Goal: Task Accomplishment & Management: Manage account settings

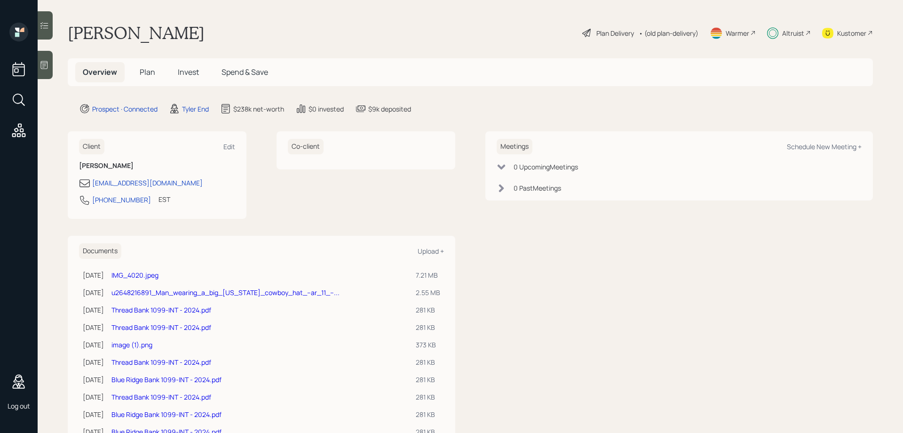
click at [597, 35] on div "Plan Delivery" at bounding box center [615, 33] width 38 height 10
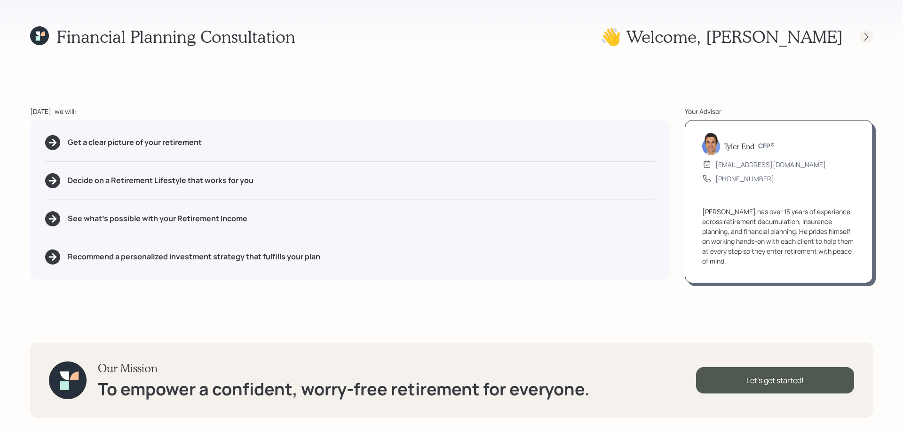
click at [864, 40] on icon at bounding box center [866, 36] width 9 height 9
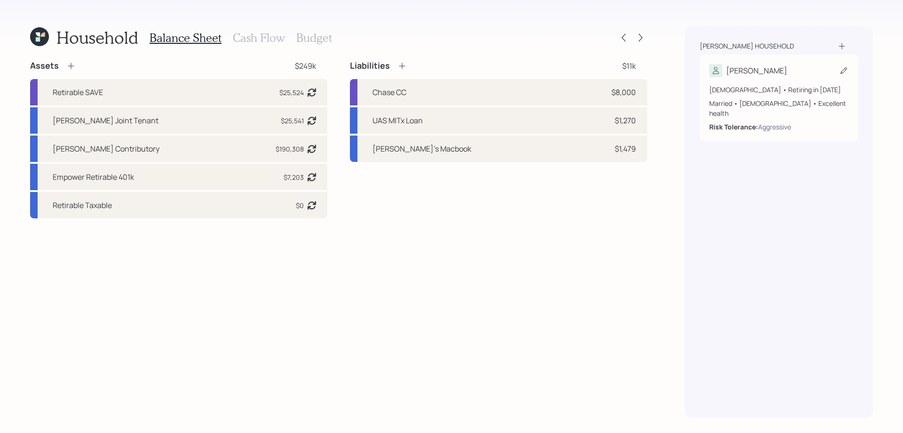
click at [775, 75] on div "[PERSON_NAME]" at bounding box center [778, 70] width 139 height 13
select select "4"
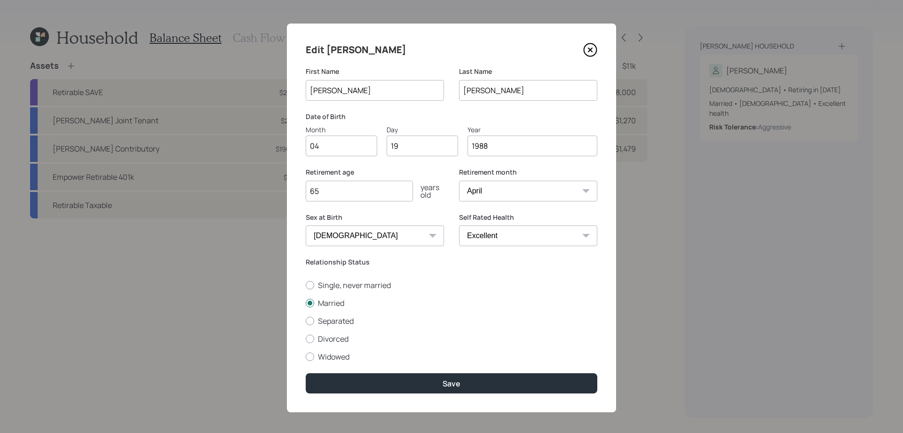
click at [536, 53] on div "Edit [PERSON_NAME]" at bounding box center [452, 49] width 292 height 15
click at [590, 50] on icon at bounding box center [590, 50] width 14 height 14
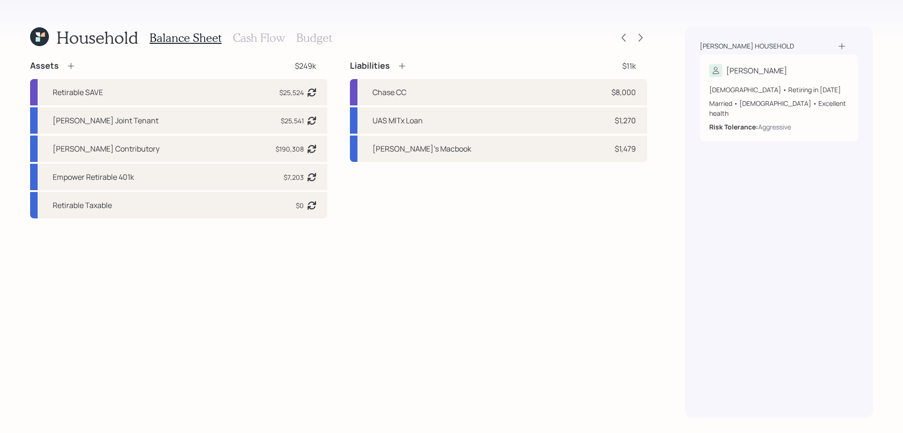
click at [256, 37] on h3 "Cash Flow" at bounding box center [259, 38] width 52 height 14
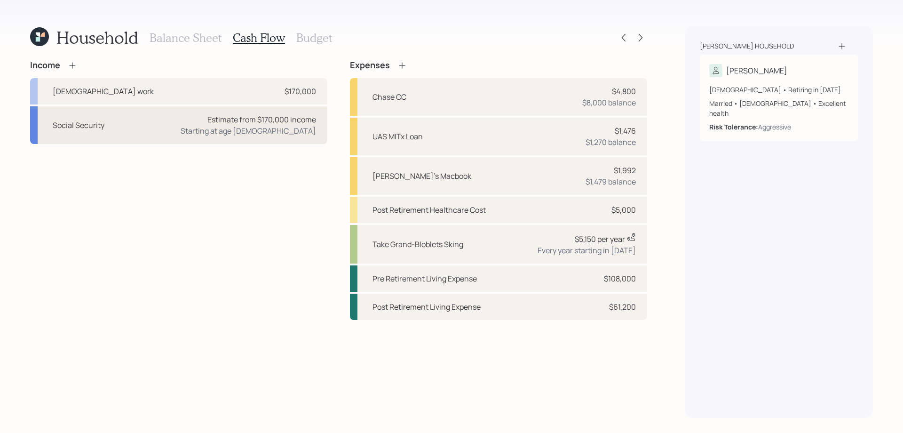
click at [133, 131] on div "Social Security Estimate from $170,000 income Starting at age [DEMOGRAPHIC_DATA]" at bounding box center [178, 125] width 297 height 38
select select "4"
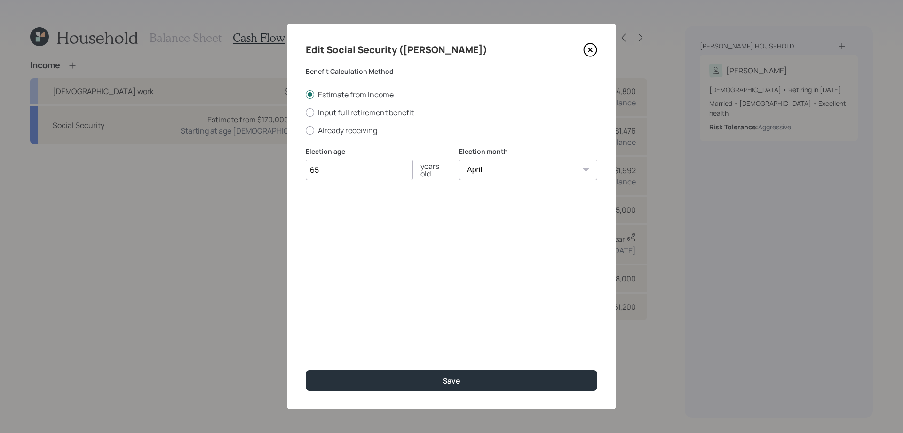
click at [594, 47] on icon at bounding box center [590, 50] width 14 height 14
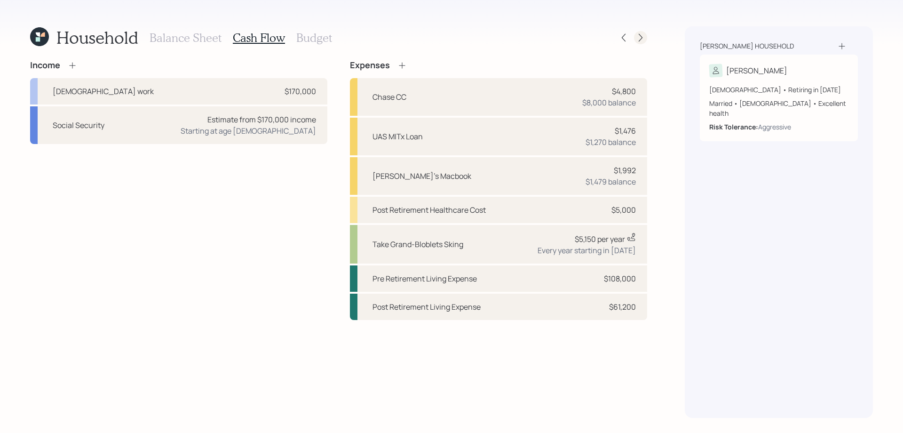
click at [637, 38] on icon at bounding box center [640, 37] width 9 height 9
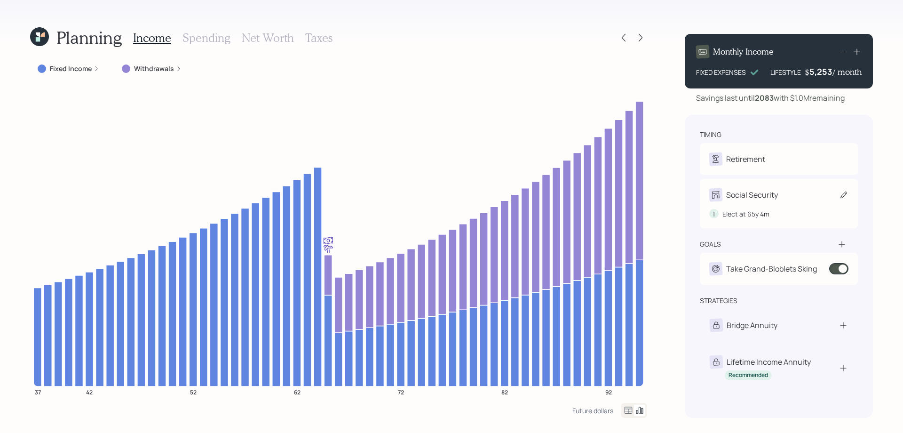
click at [763, 198] on div "Social Security" at bounding box center [752, 194] width 52 height 11
select select "4"
